Goal: Check status

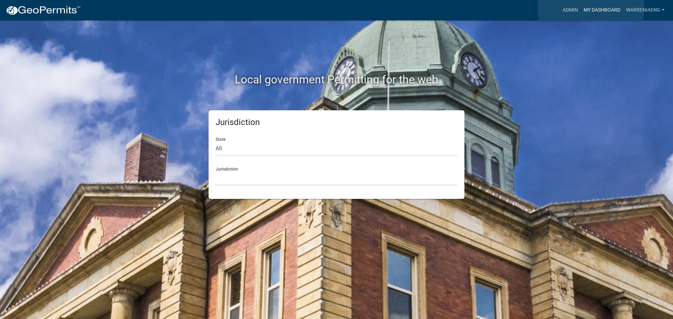
click at [591, 8] on link "My Dashboard" at bounding box center [602, 10] width 42 height 13
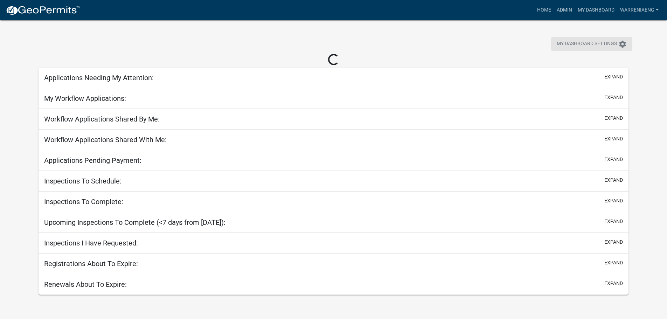
select select "3: 100"
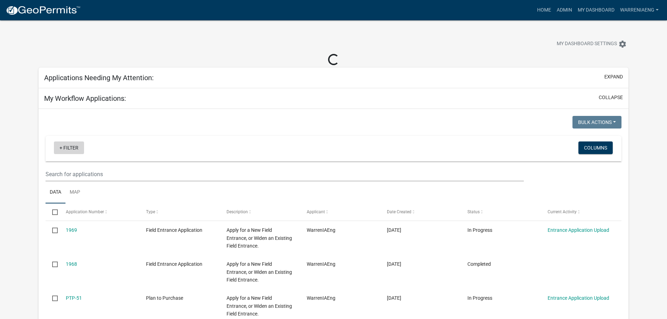
click at [67, 147] on link "+ Filter" at bounding box center [69, 148] width 30 height 13
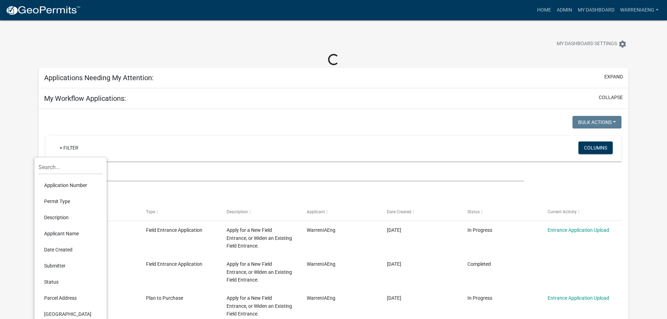
select select "2: 50"
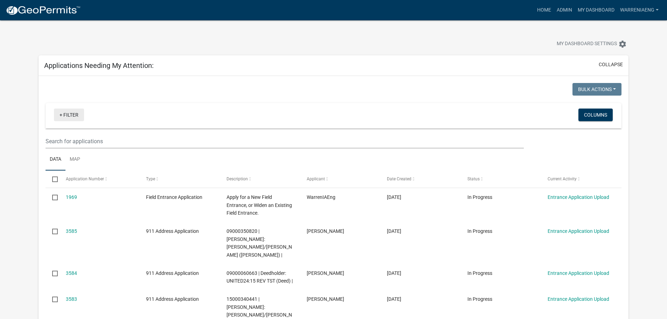
click at [71, 115] on link "+ Filter" at bounding box center [69, 115] width 30 height 13
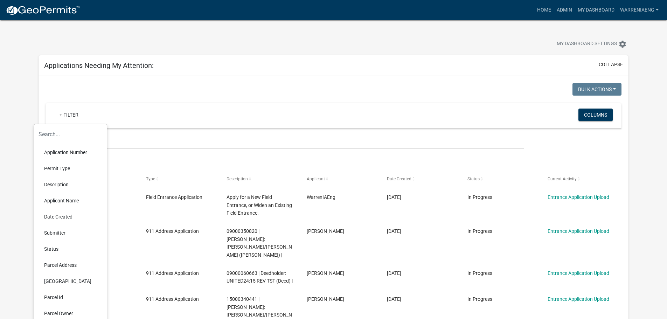
click at [65, 153] on li "Application Number" at bounding box center [71, 152] width 64 height 16
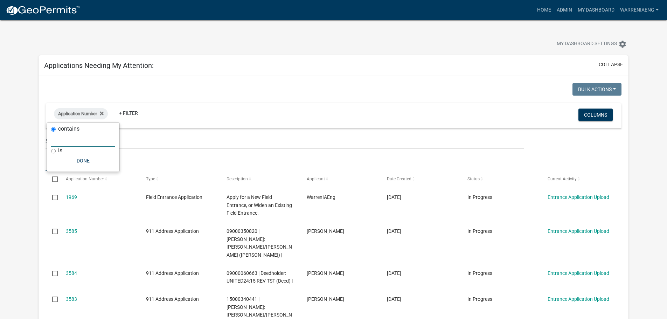
click at [85, 141] on input "text" at bounding box center [83, 140] width 64 height 14
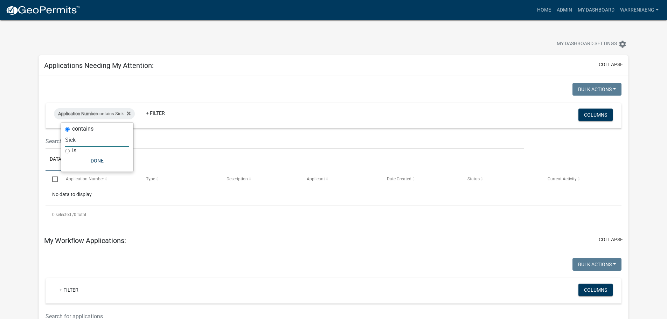
type input "Sick"
click at [133, 116] on div "Application Number contains Sick" at bounding box center [94, 113] width 81 height 11
click at [131, 111] on icon at bounding box center [129, 114] width 4 height 6
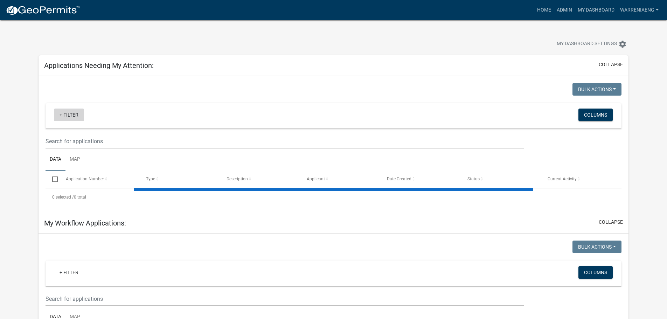
click at [64, 118] on link "+ Filter" at bounding box center [69, 115] width 30 height 13
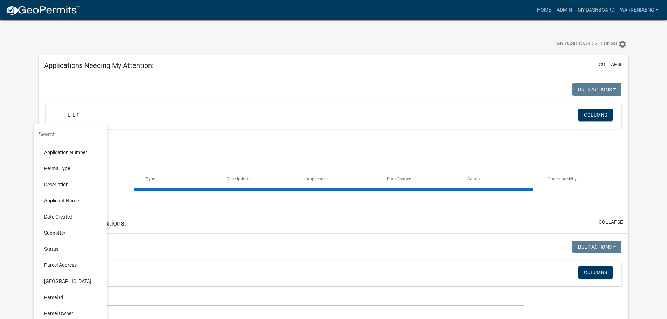
click at [62, 202] on li "Applicant Name" at bounding box center [71, 201] width 64 height 16
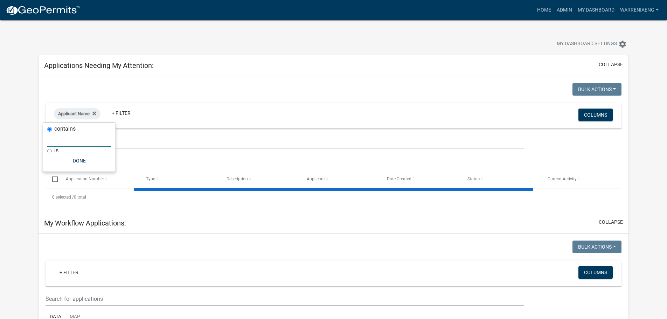
click at [85, 141] on input "text" at bounding box center [79, 140] width 64 height 14
type input "SICK"
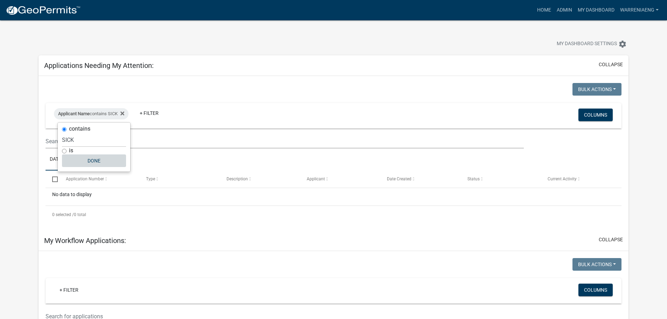
click at [83, 160] on button "Done" at bounding box center [94, 160] width 64 height 13
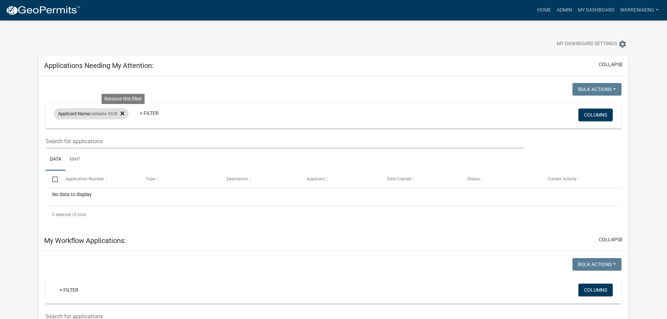
click at [124, 114] on icon at bounding box center [123, 113] width 4 height 4
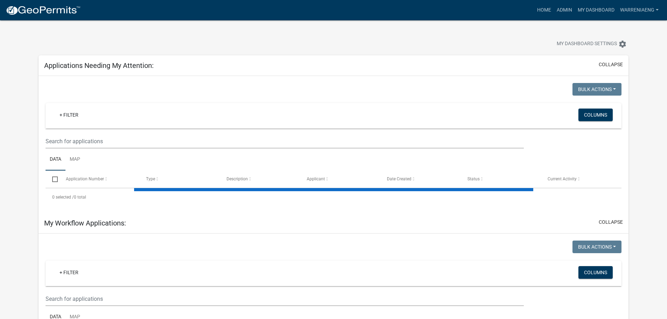
select select "2: 50"
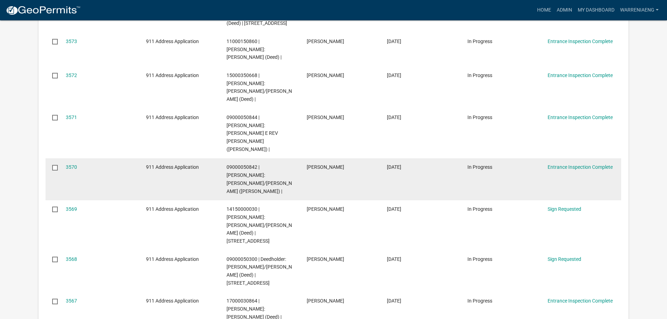
scroll to position [701, 0]
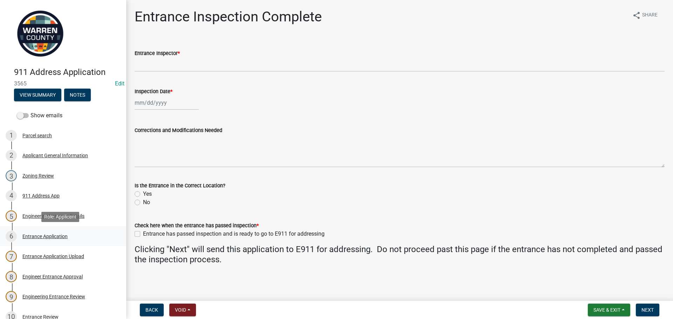
click at [38, 232] on div "6 Entrance Application" at bounding box center [60, 236] width 109 height 11
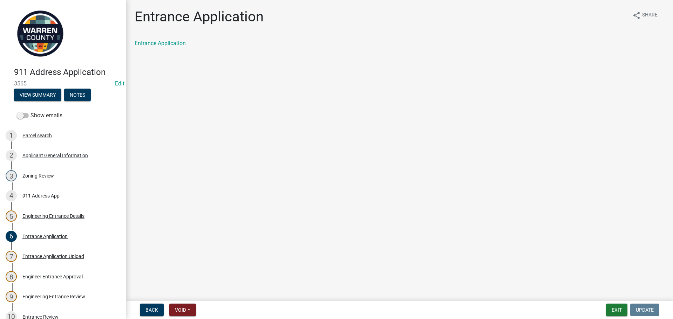
click at [171, 47] on div "Entrance Application" at bounding box center [400, 43] width 530 height 8
click at [172, 45] on link "Entrance Application" at bounding box center [160, 43] width 51 height 7
click at [612, 310] on button "Exit" at bounding box center [616, 310] width 21 height 13
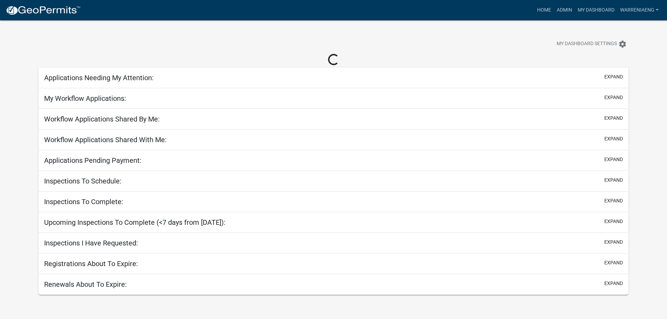
select select "3: 100"
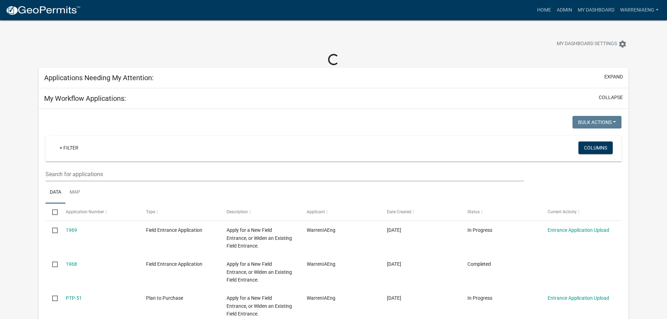
select select "2: 50"
